Goal: Check status: Check status

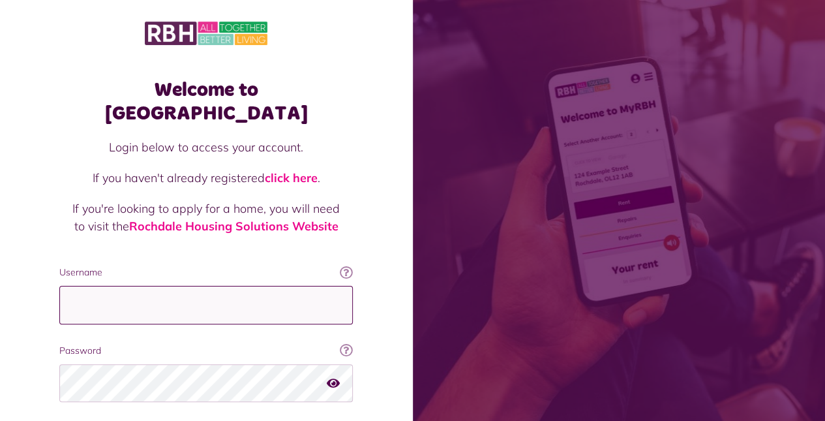
type input "**********"
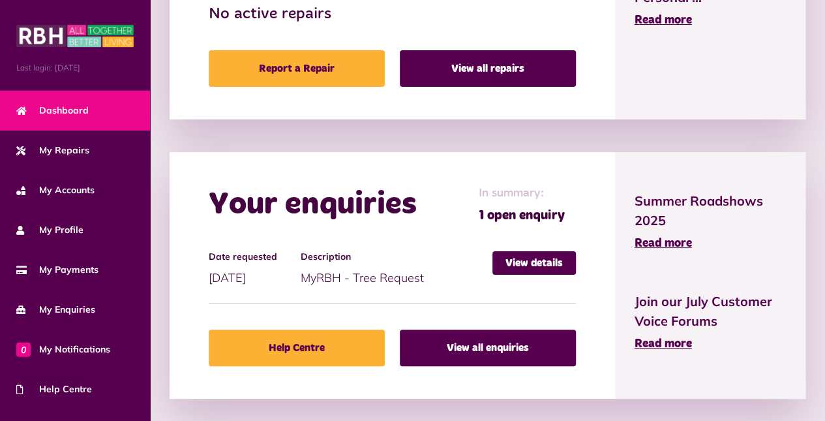
scroll to position [792, 0]
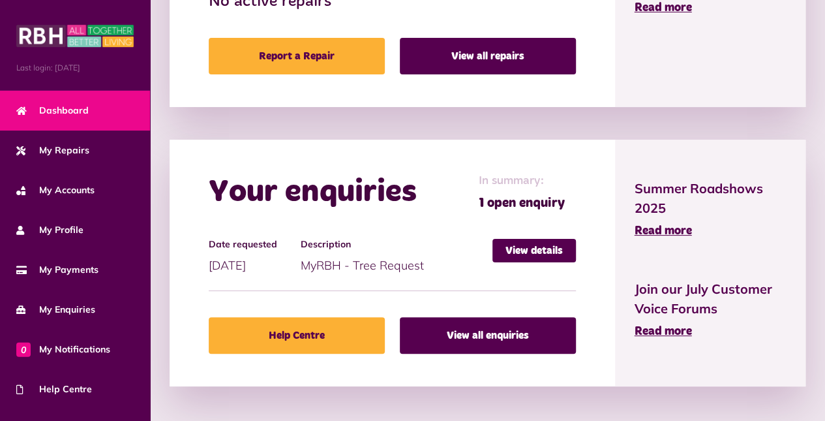
click at [514, 245] on link "View details" at bounding box center [533, 250] width 83 height 23
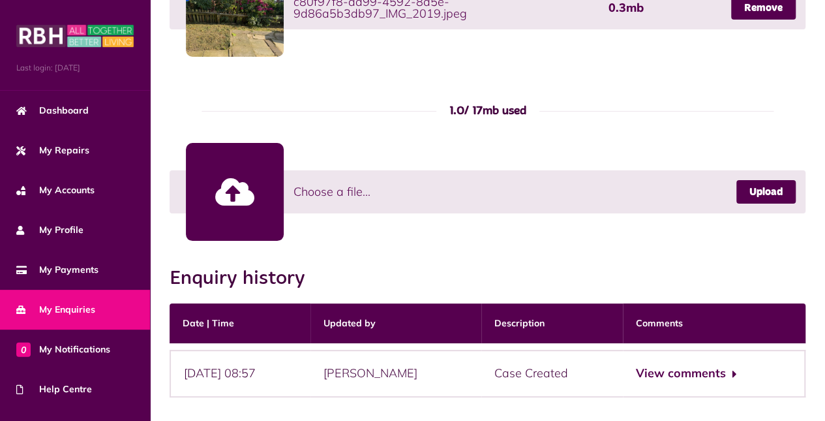
scroll to position [798, 0]
